Goal: Entertainment & Leisure: Consume media (video, audio)

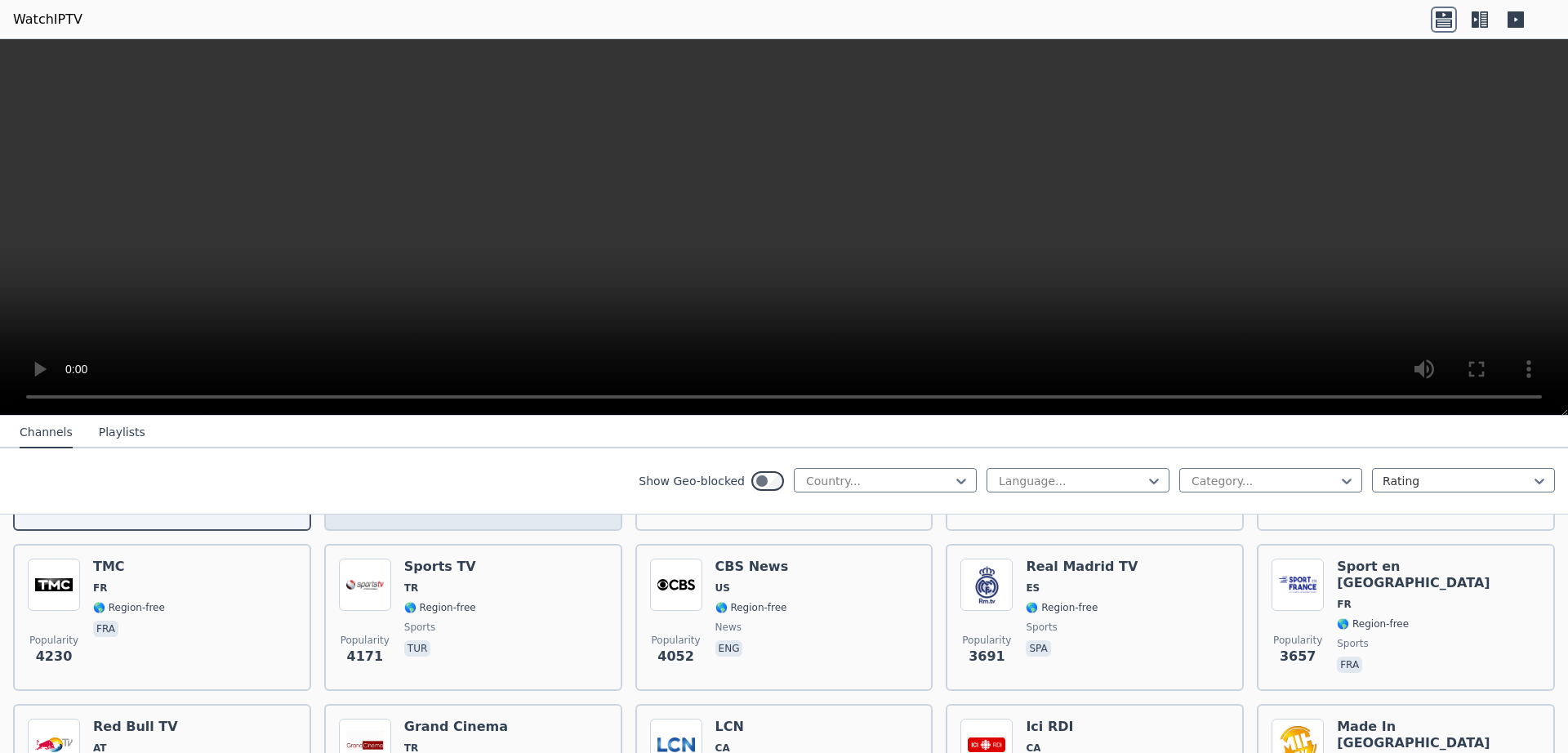
scroll to position [353, 0]
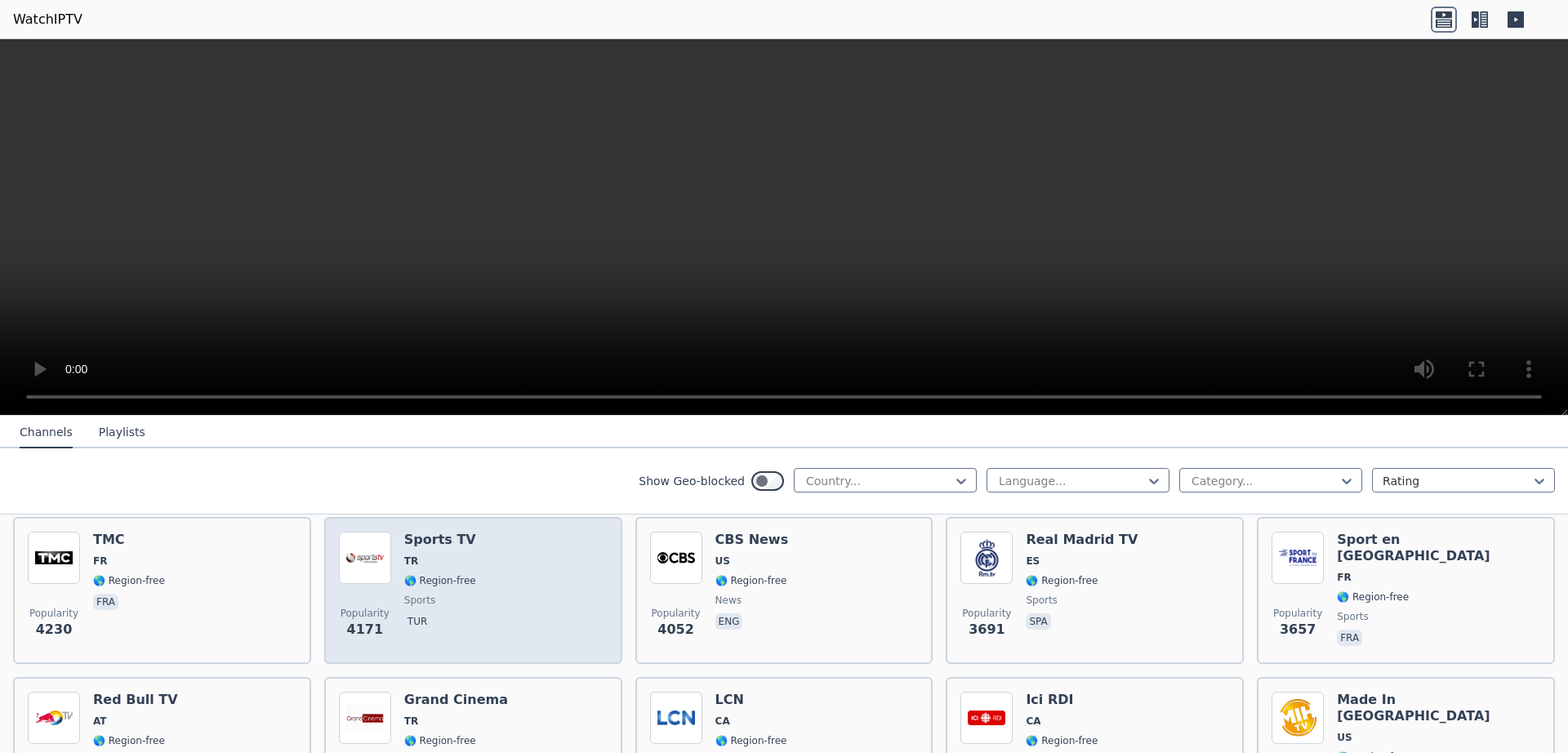
click at [540, 586] on div "Popularity 4171 Sports TV TR 🌎 Region-free sports tur" at bounding box center [473, 590] width 269 height 118
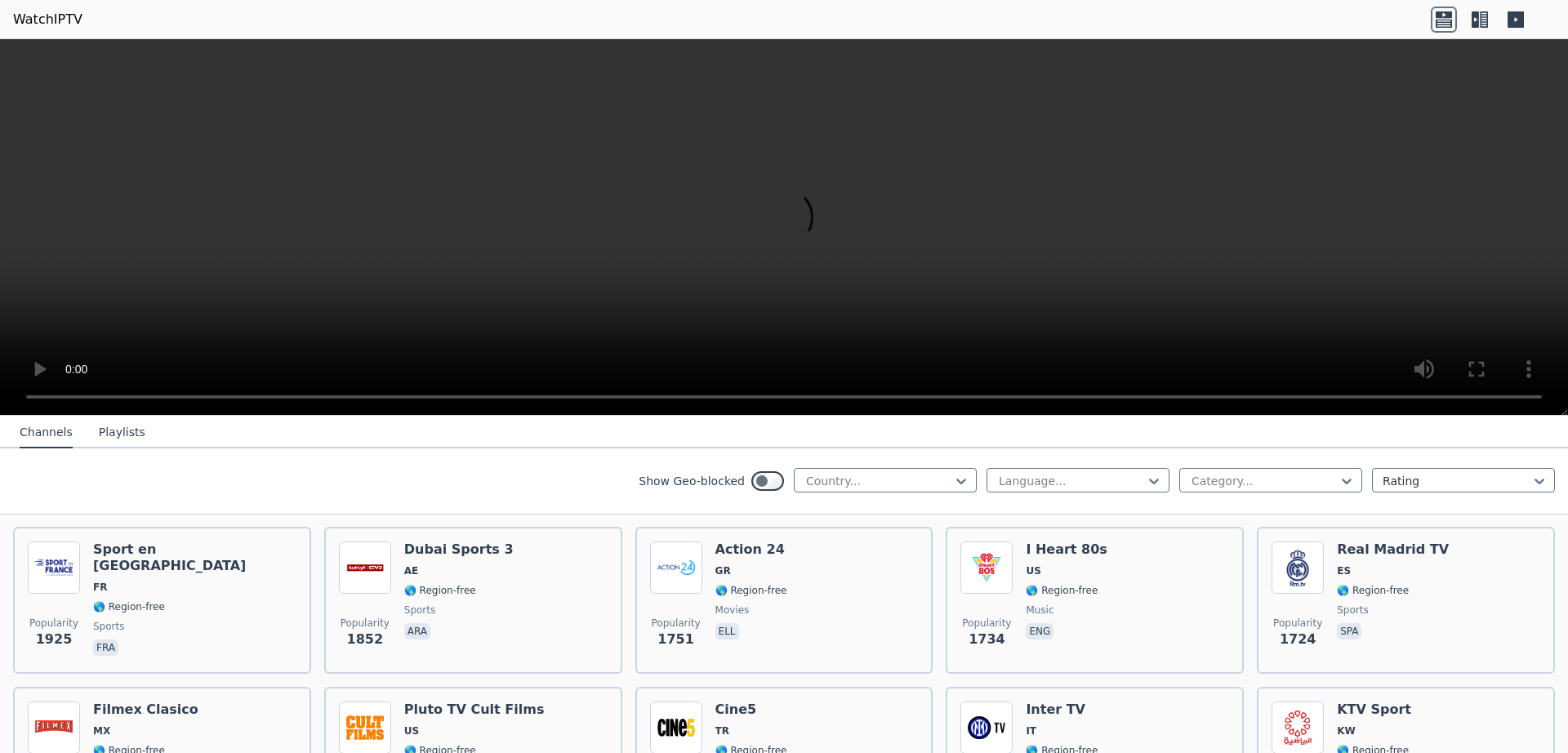
scroll to position [1410, 0]
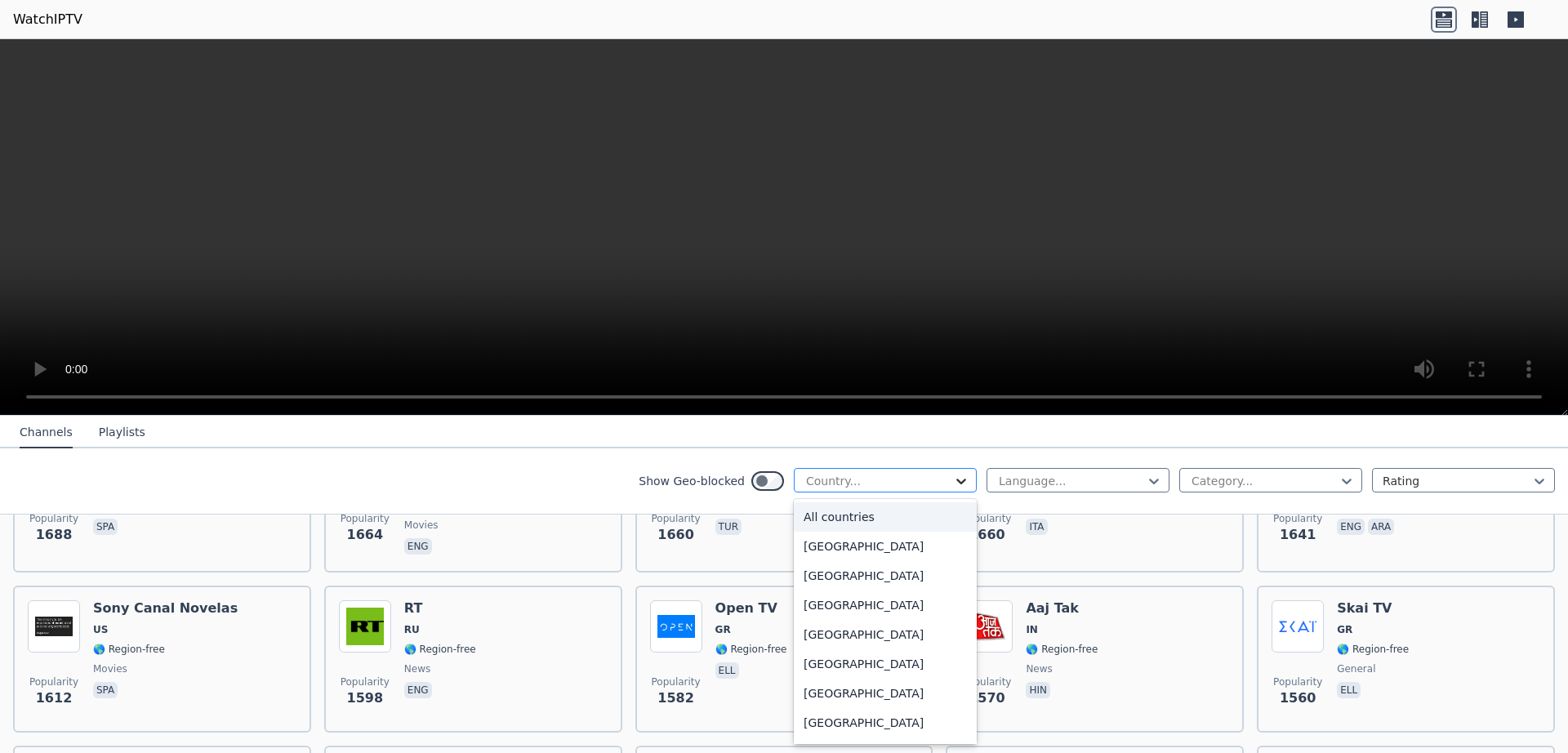
click at [958, 479] on icon at bounding box center [961, 481] width 10 height 6
click at [847, 713] on div "[GEOGRAPHIC_DATA]" at bounding box center [885, 723] width 183 height 30
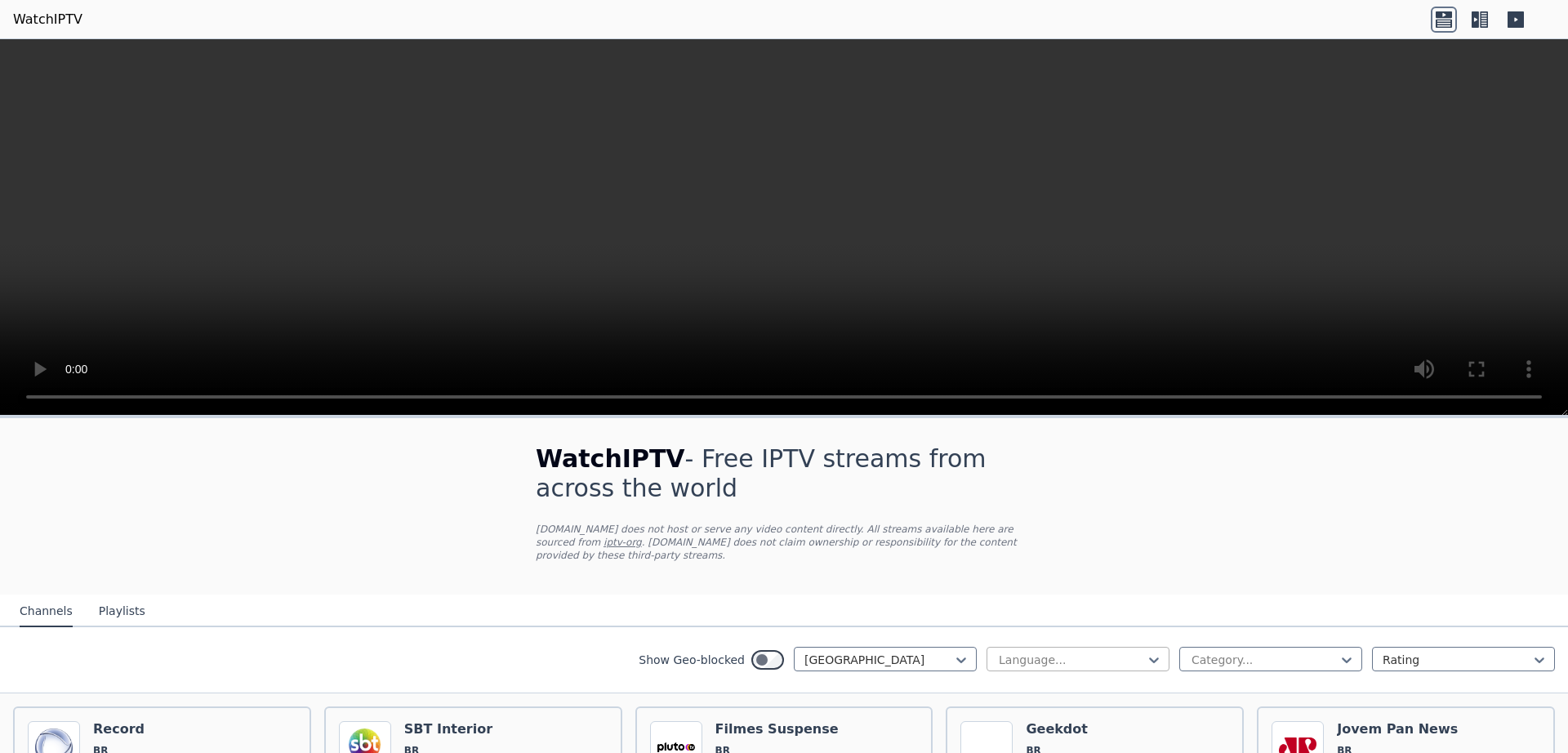
click at [1090, 652] on div at bounding box center [1072, 660] width 148 height 16
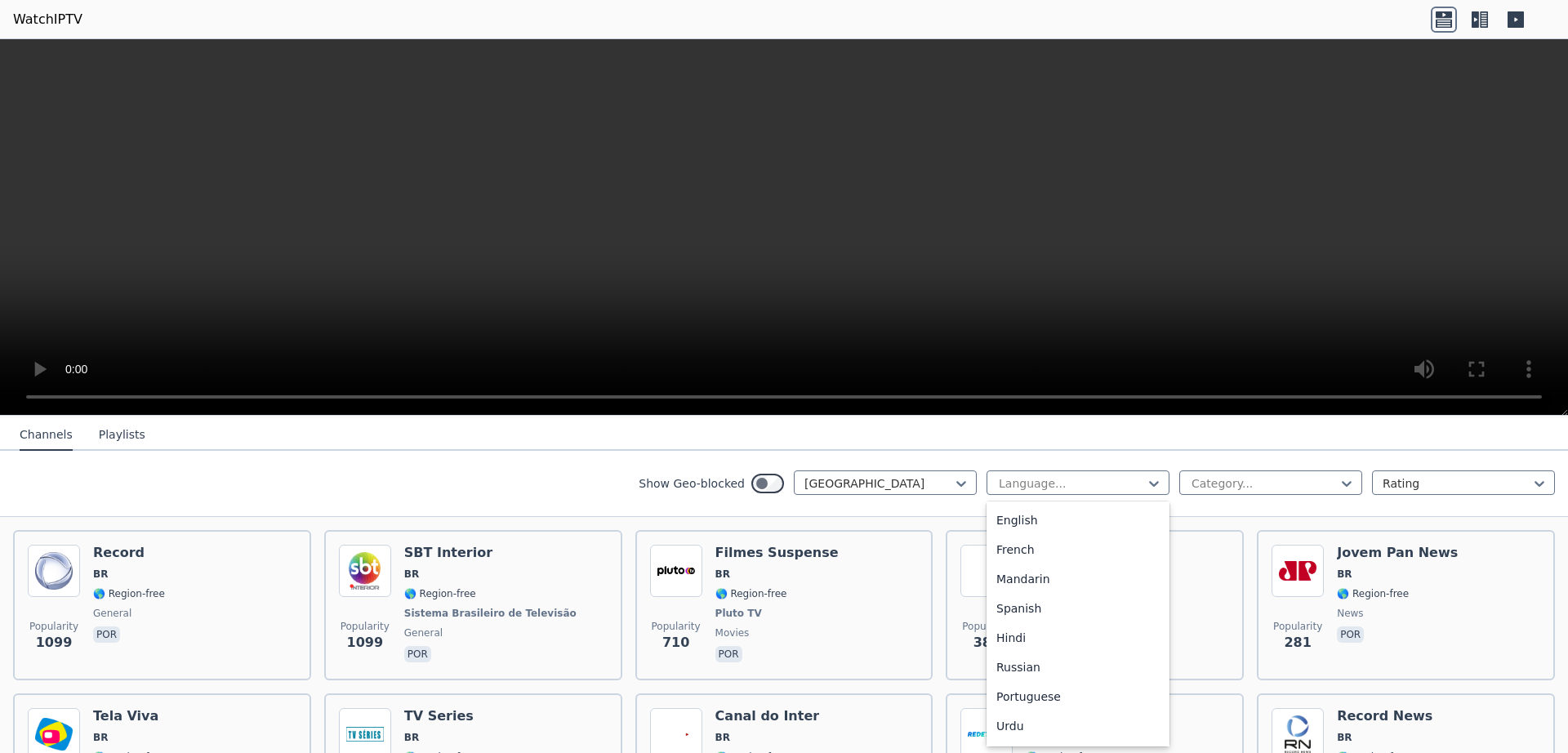
scroll to position [55, 0]
click at [1048, 698] on div "Portuguese" at bounding box center [1078, 699] width 183 height 30
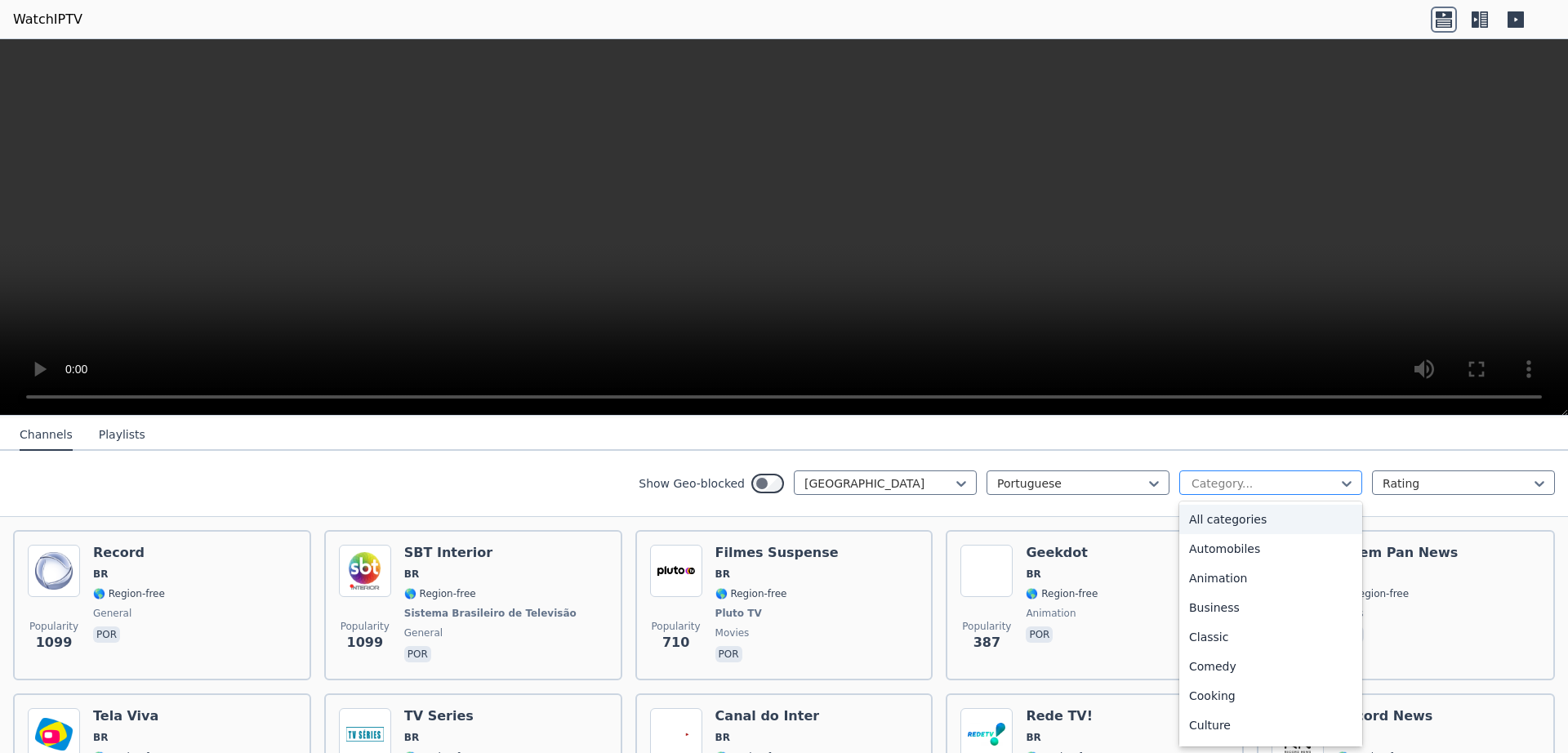
click at [1307, 483] on div at bounding box center [1265, 484] width 148 height 16
click at [1237, 506] on div "Cooking" at bounding box center [1271, 519] width 183 height 30
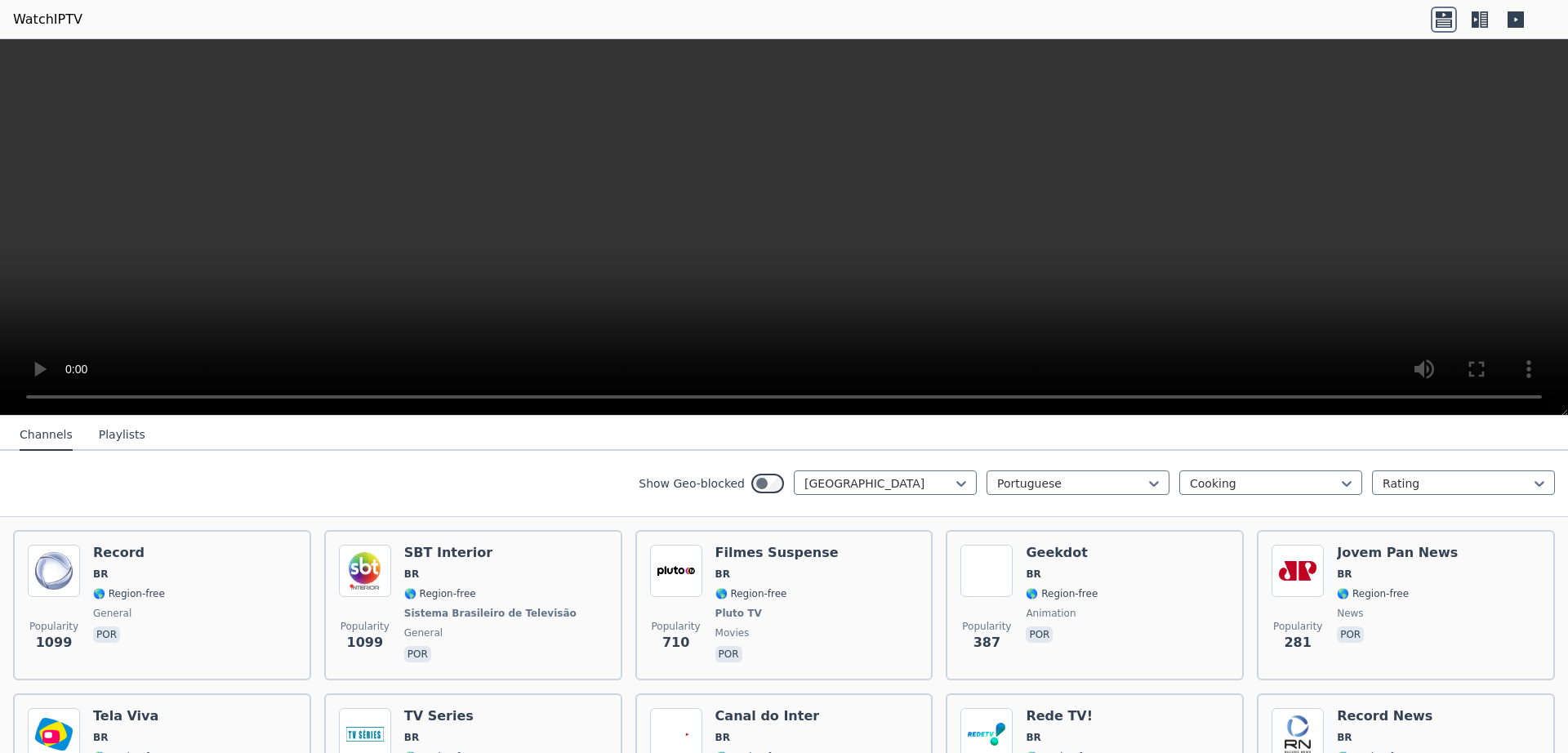
scroll to position [9, 0]
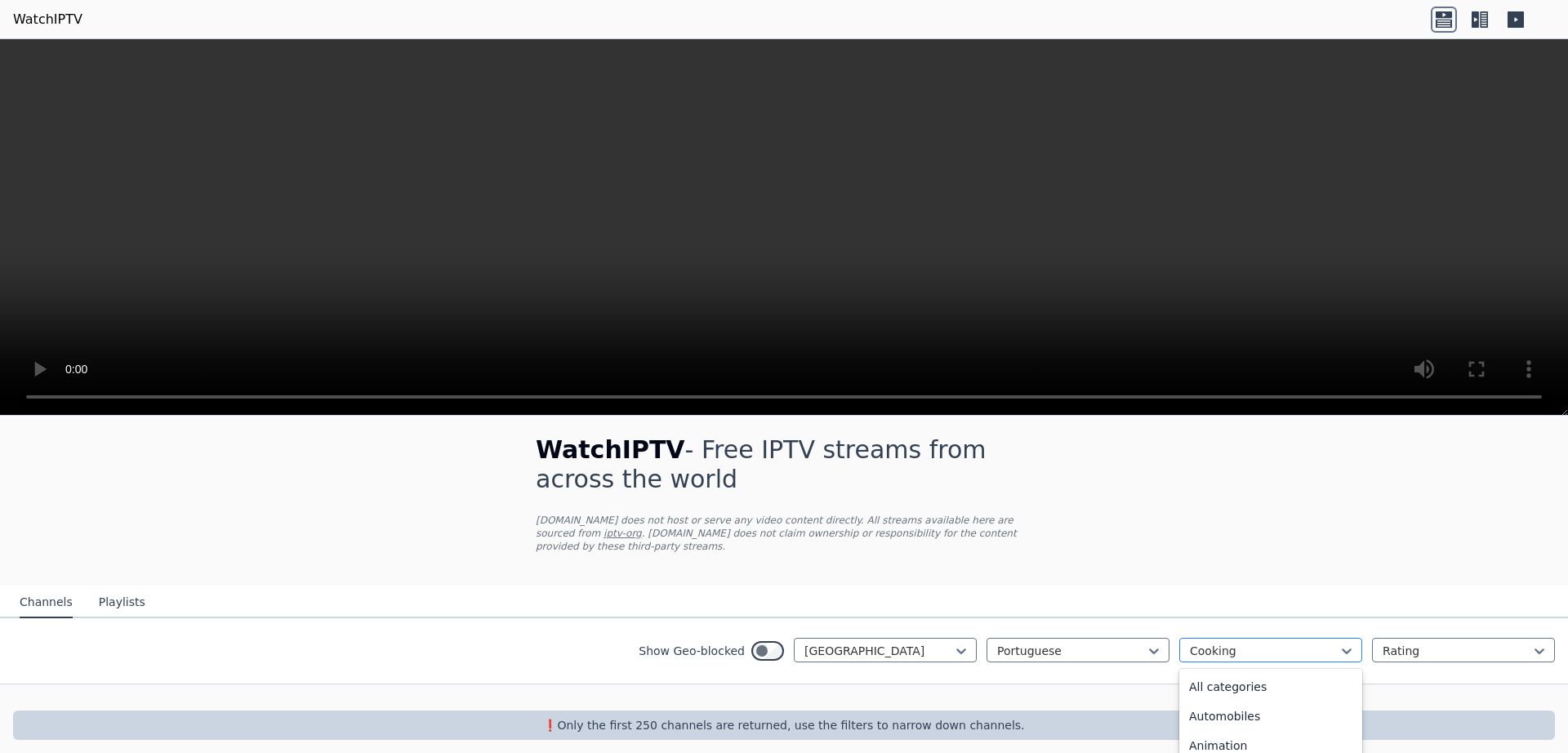
click at [1246, 643] on div at bounding box center [1265, 651] width 148 height 16
click at [1228, 671] on div "All categories" at bounding box center [1271, 686] width 183 height 30
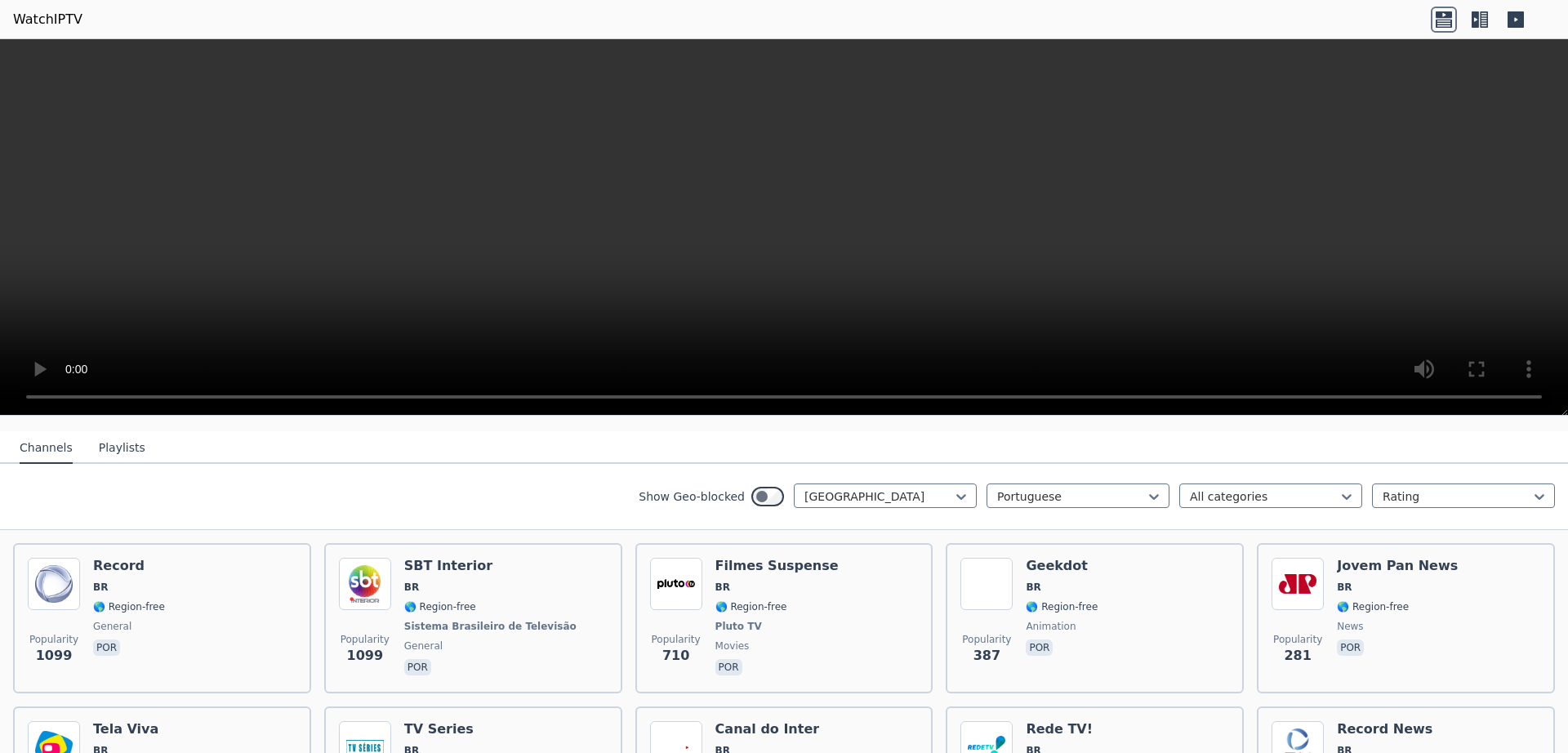
scroll to position [185, 0]
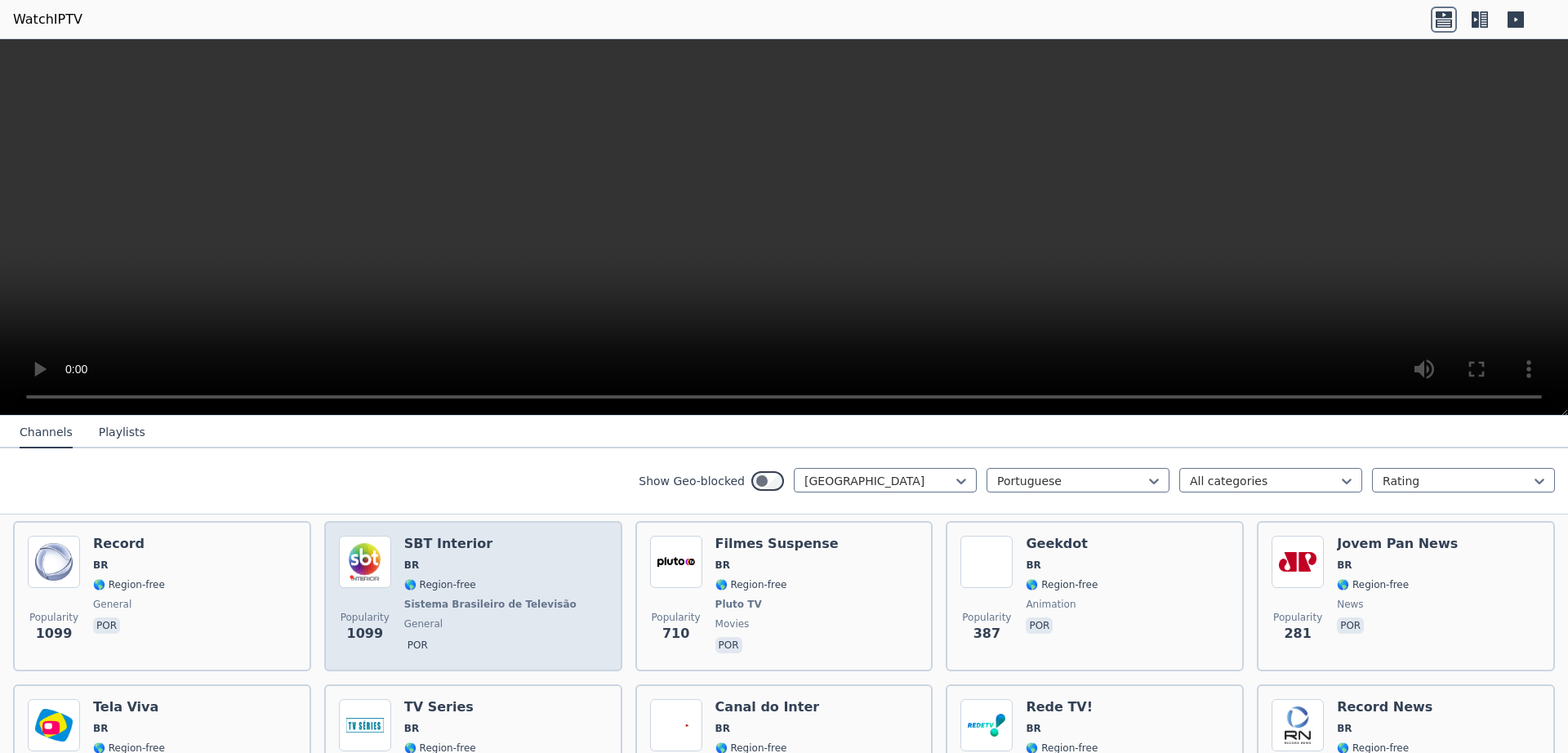
click at [401, 554] on div "Popularity 1099 SBT Interior BR 🌎 Region-free Sistema Brasileiro de Televisão g…" at bounding box center [473, 596] width 269 height 121
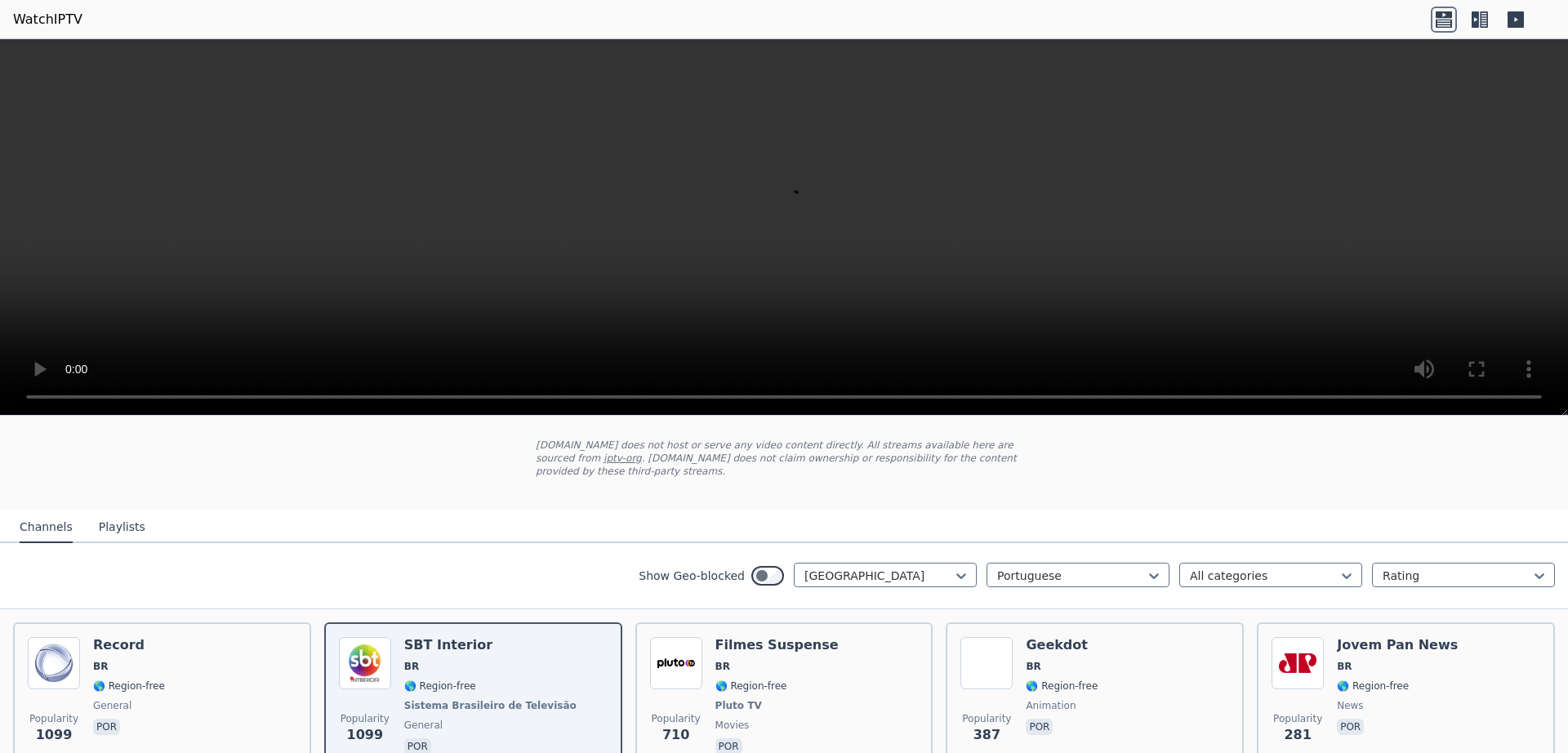
scroll to position [127, 0]
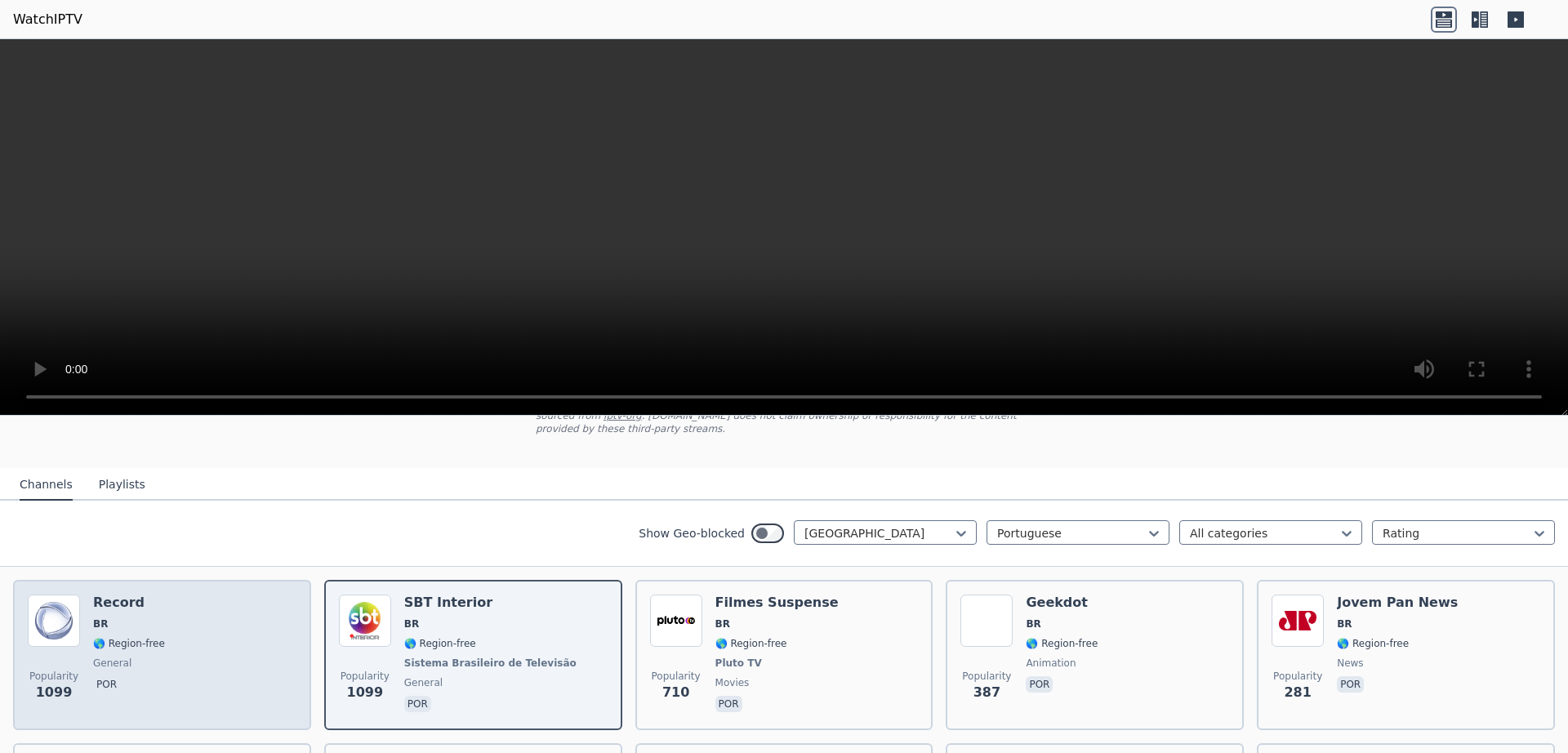
click at [184, 594] on div "Popularity 1099 Record BR 🌎 Region-free general por" at bounding box center [162, 654] width 269 height 121
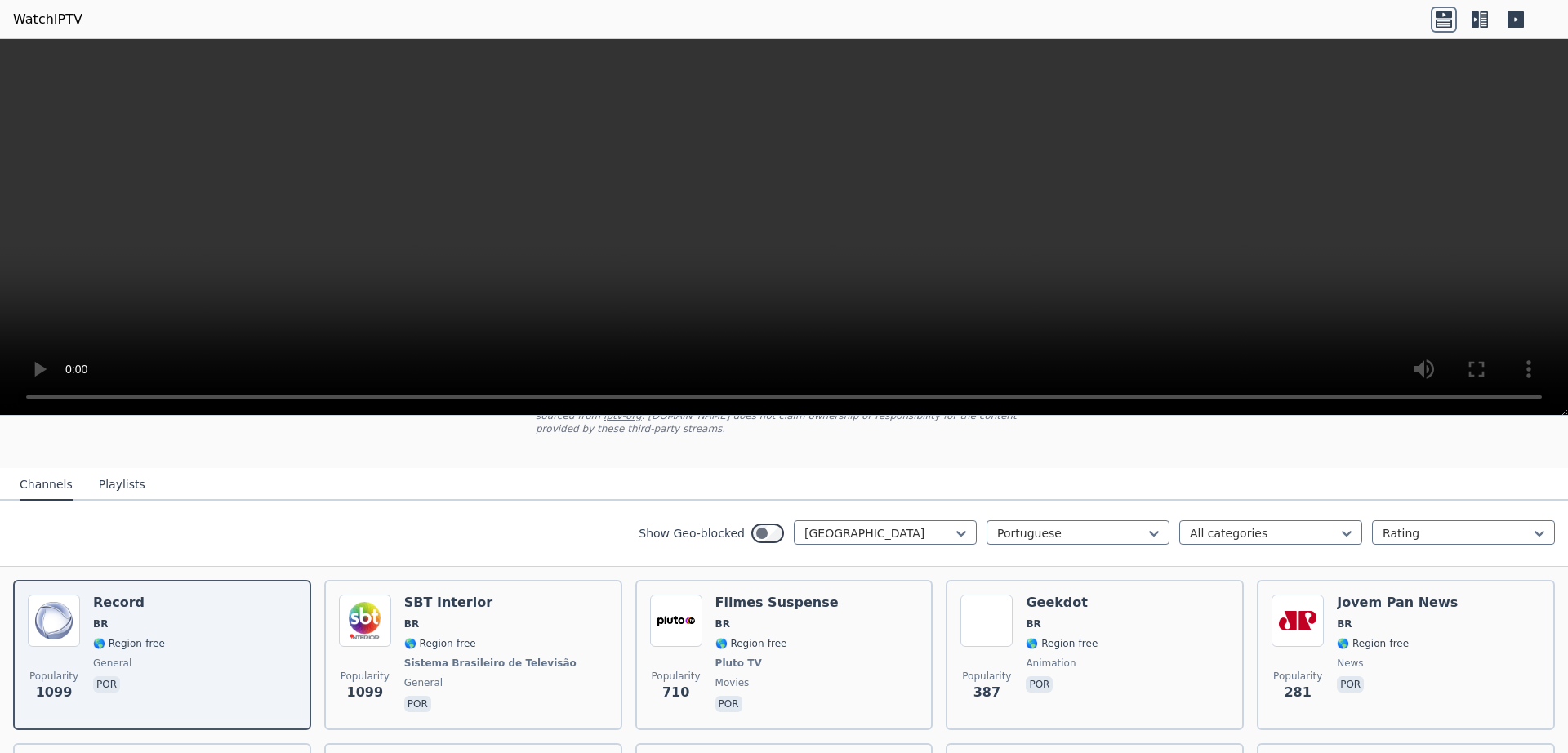
click at [47, 0] on header "WatchIPTV" at bounding box center [784, 20] width 1568 height 40
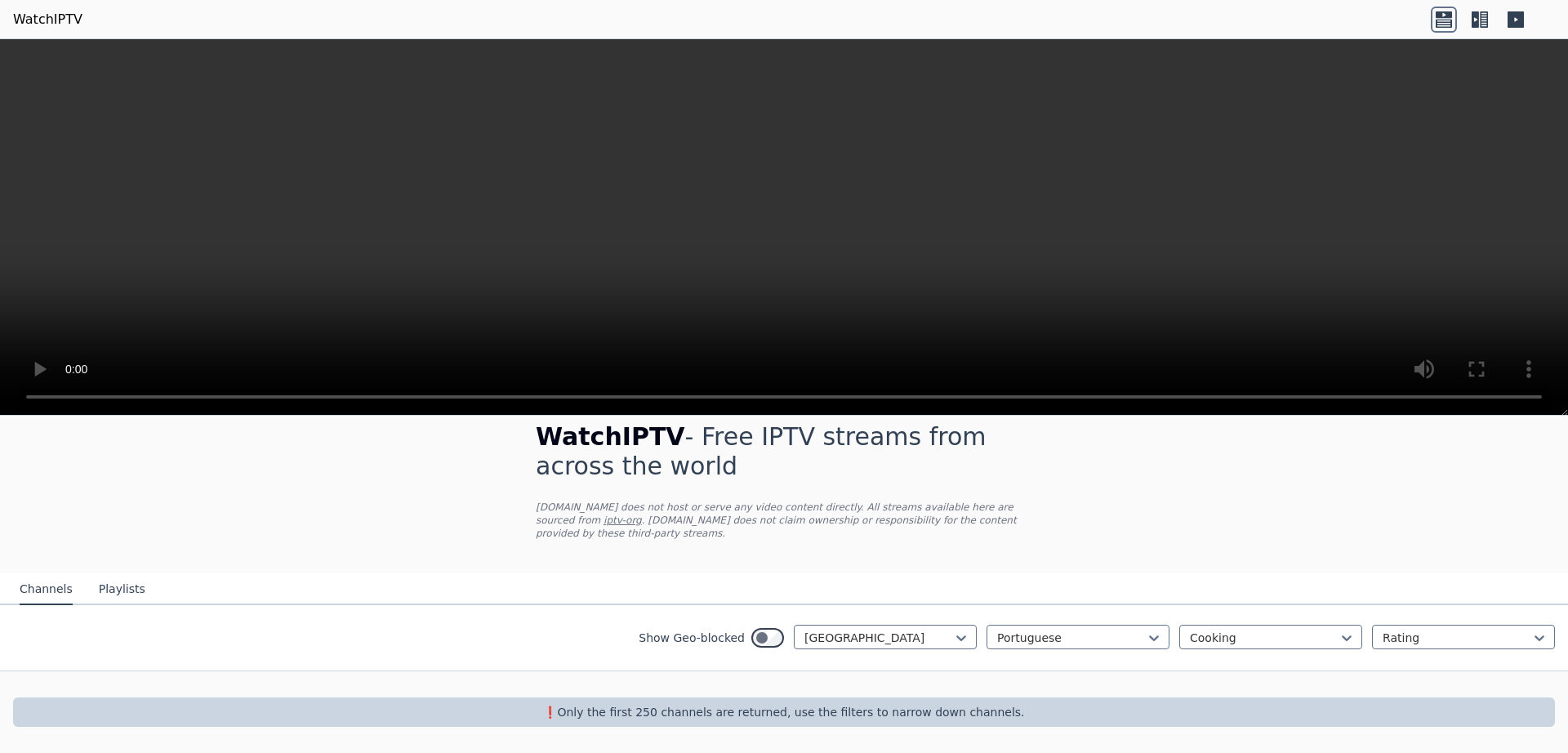
scroll to position [9, 0]
